Goal: Navigation & Orientation: Find specific page/section

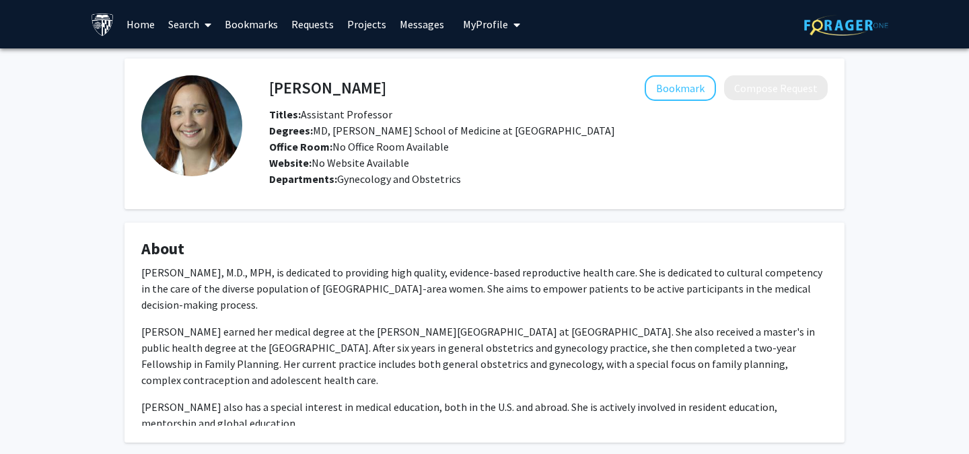
click at [336, 96] on h4 "Jill Edwardson" at bounding box center [327, 87] width 117 height 25
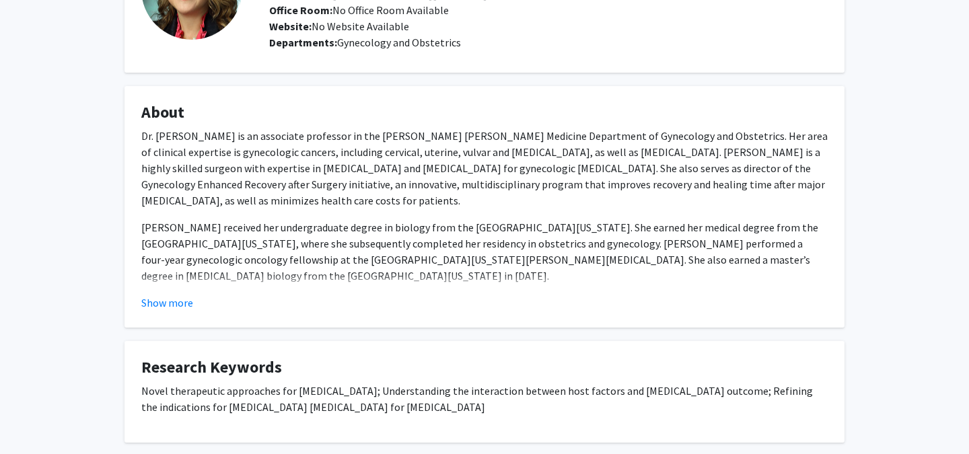
scroll to position [140, 0]
